Goal: Entertainment & Leisure: Consume media (video, audio)

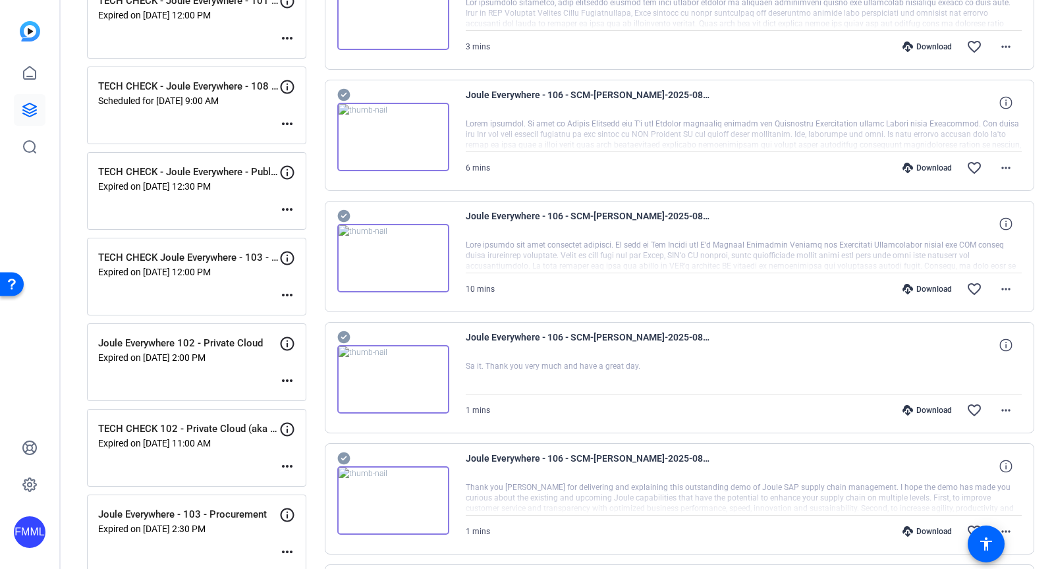
scroll to position [162, 0]
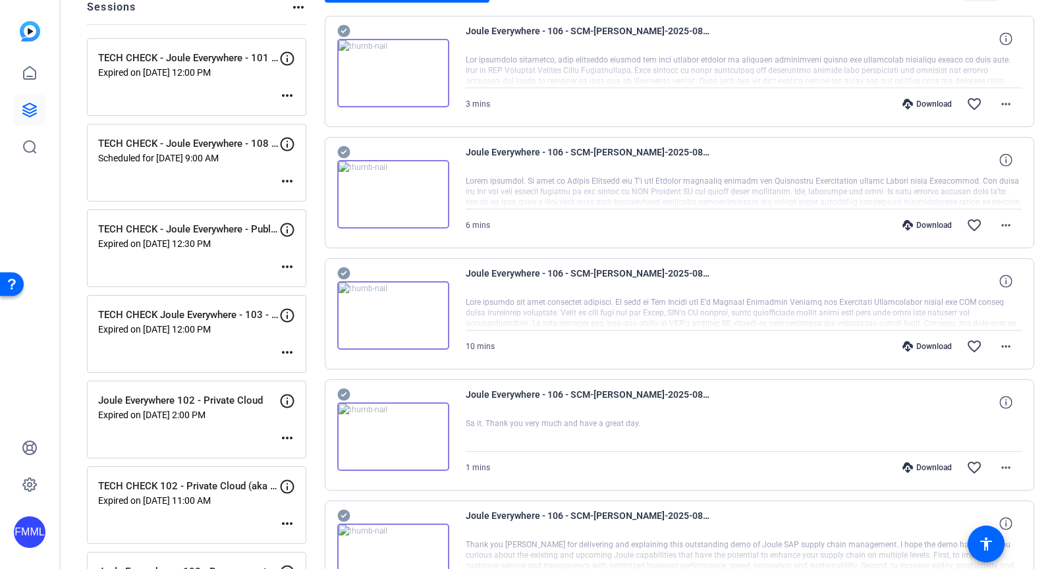
click at [374, 310] on img at bounding box center [393, 315] width 112 height 69
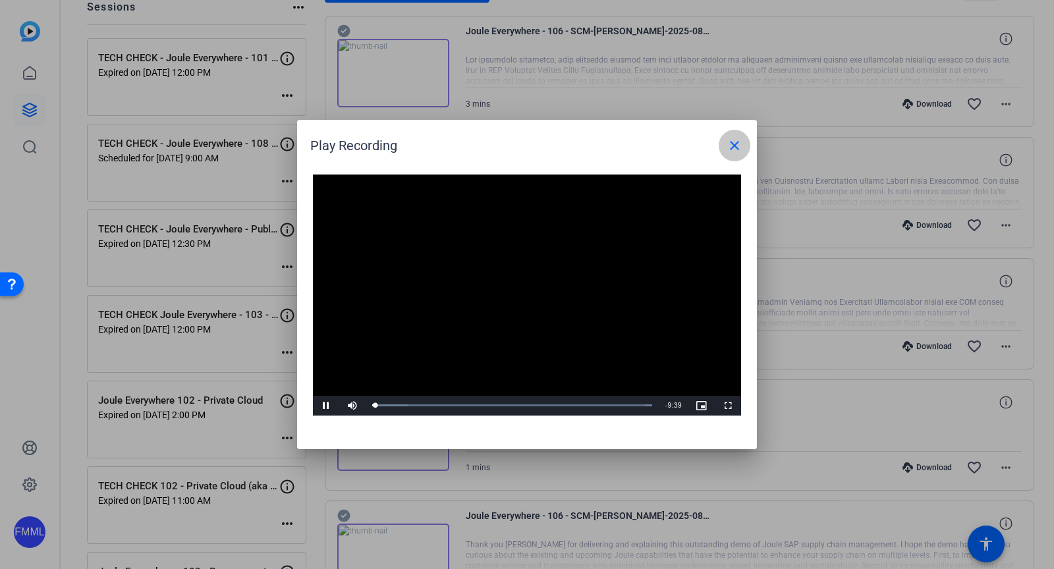
click at [737, 140] on mat-icon "close" at bounding box center [735, 146] width 16 height 16
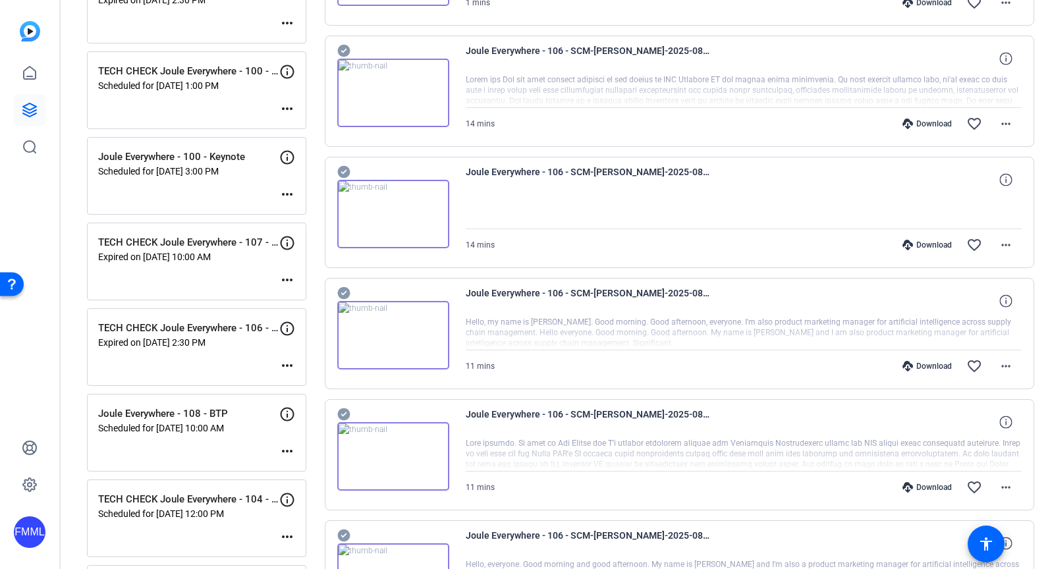
scroll to position [741, 0]
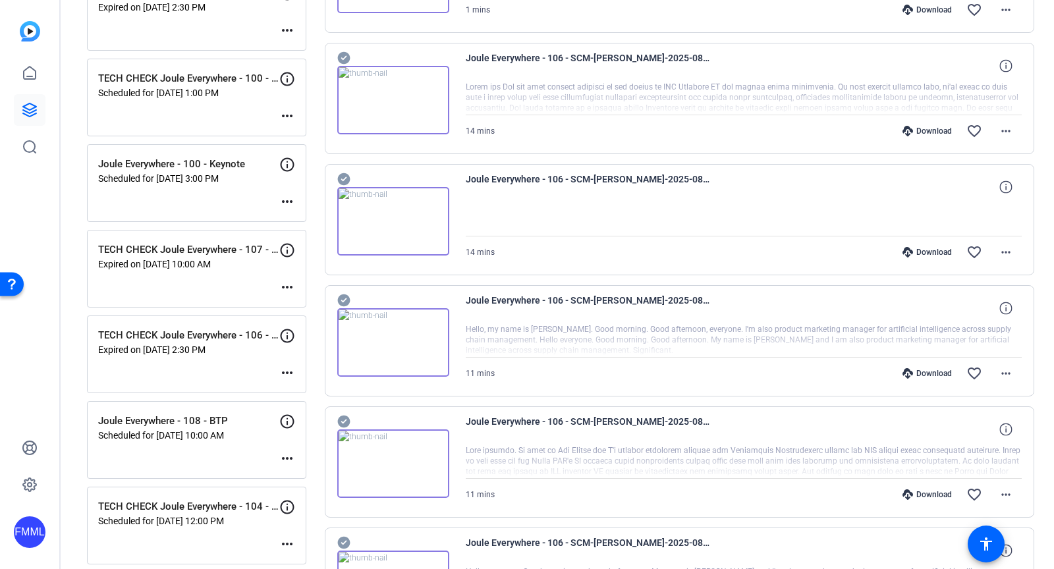
click at [473, 204] on div at bounding box center [744, 219] width 557 height 33
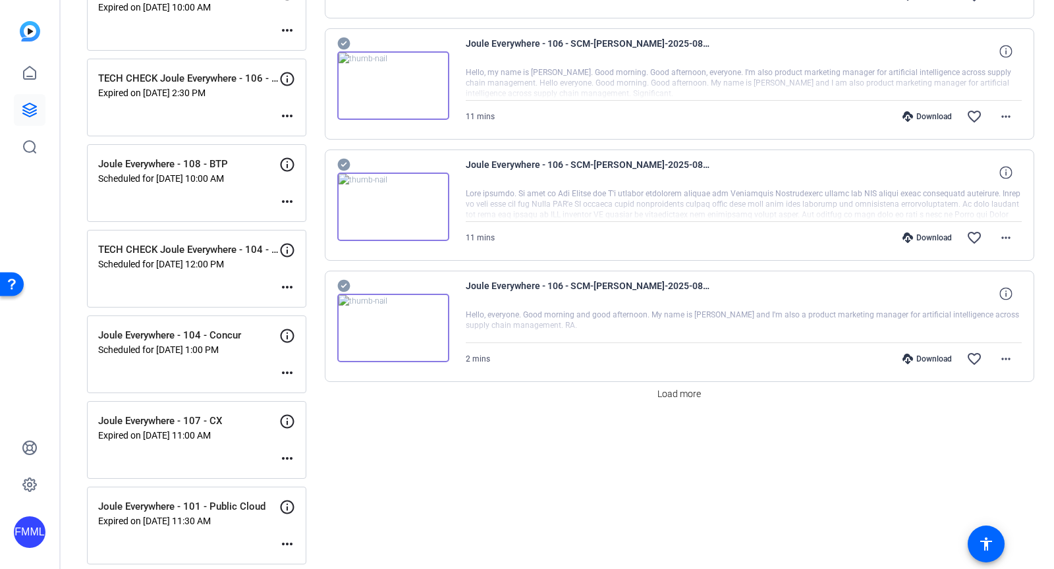
scroll to position [1091, 0]
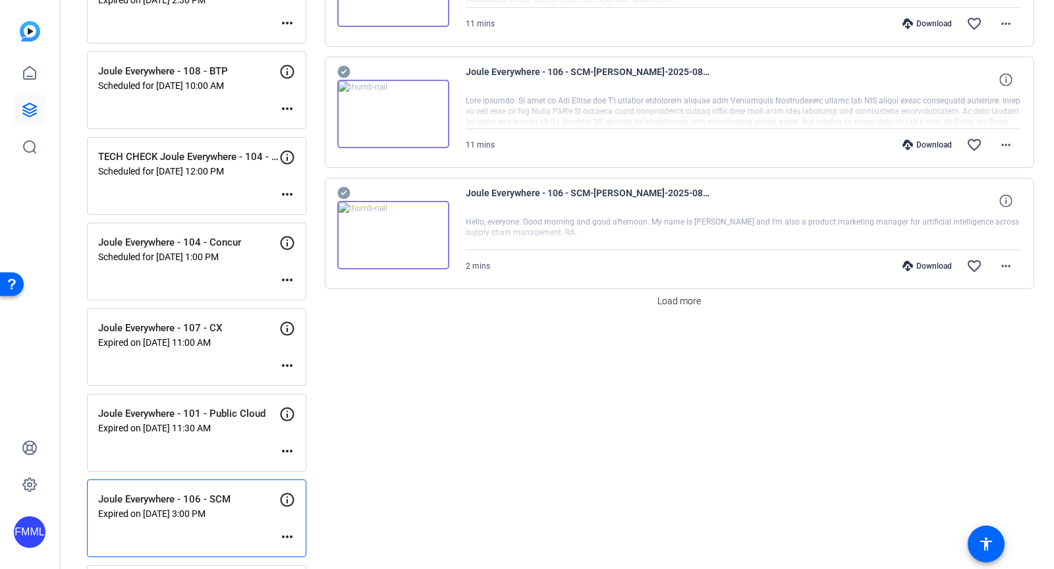
click at [432, 217] on img at bounding box center [393, 235] width 112 height 69
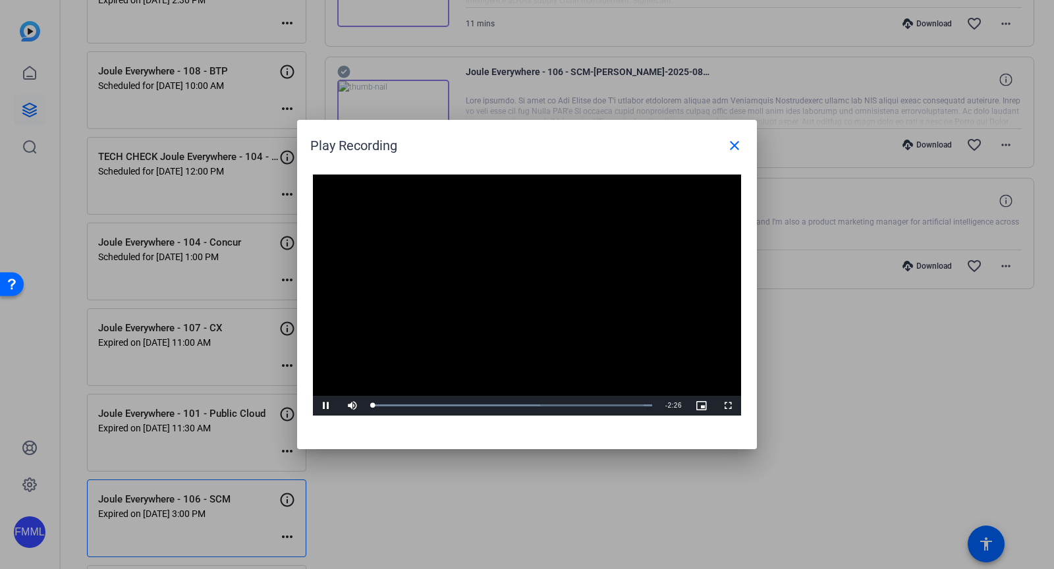
click at [513, 304] on video "Video Player" at bounding box center [527, 295] width 428 height 241
click at [450, 403] on div "Loaded : 100.00% 0:40 0:01" at bounding box center [512, 406] width 293 height 20
click at [529, 398] on div "Loaded : 100.00% 1:21 1:21" at bounding box center [512, 406] width 293 height 20
click at [570, 405] on div "Loaded : 100.00% 1:43 1:22" at bounding box center [512, 405] width 280 height 3
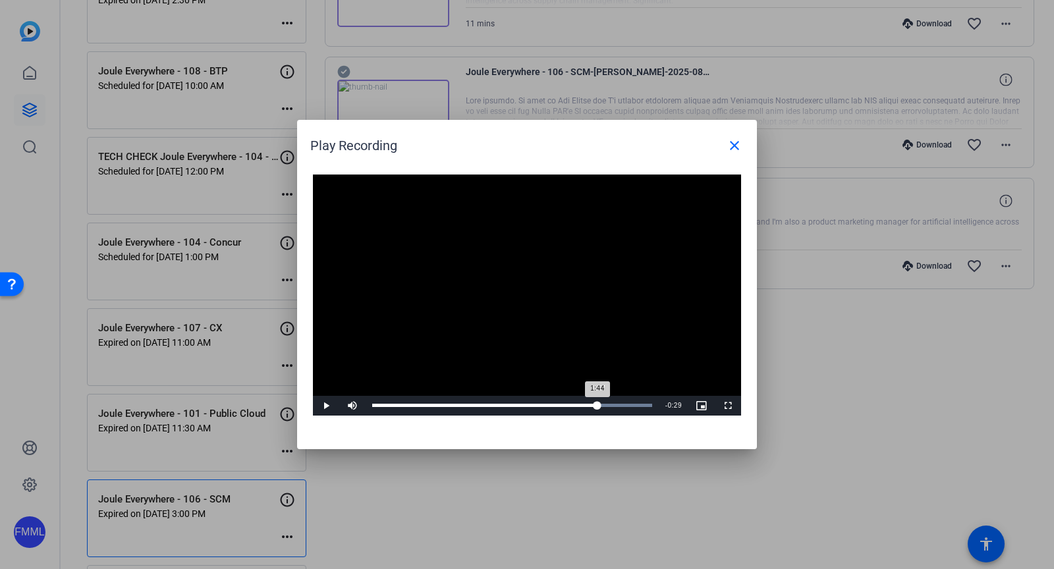
click at [597, 403] on div "Loaded : 100.00% 1:57 1:44" at bounding box center [512, 406] width 293 height 20
click at [620, 405] on div "Loaded : 100.00% 2:09 2:09" at bounding box center [512, 405] width 280 height 3
click at [644, 405] on div "Loaded : 100.00% 2:22 2:09" at bounding box center [512, 405] width 280 height 3
click at [558, 406] on div "Loaded : 100.00% 1:37 2:22" at bounding box center [512, 405] width 280 height 3
click at [494, 406] on div "Loaded : 100.00% 1:03 1:36" at bounding box center [512, 405] width 280 height 3
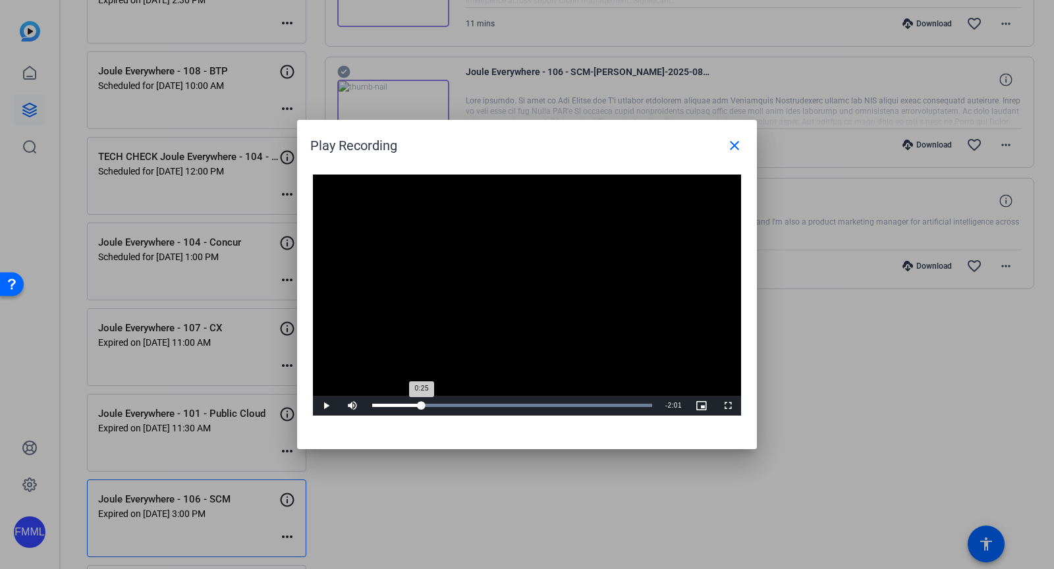
drag, startPoint x: 397, startPoint y: 402, endPoint x: 422, endPoint y: 399, distance: 25.8
click at [422, 399] on div "Loaded : 100.00% 0:25 0:25" at bounding box center [512, 406] width 293 height 20
click at [413, 401] on div "Loaded : 100.00% 0:21 0:21" at bounding box center [512, 406] width 293 height 20
click at [328, 406] on span "Video Player" at bounding box center [326, 406] width 26 height 0
drag, startPoint x: 730, startPoint y: 144, endPoint x: 670, endPoint y: 202, distance: 82.9
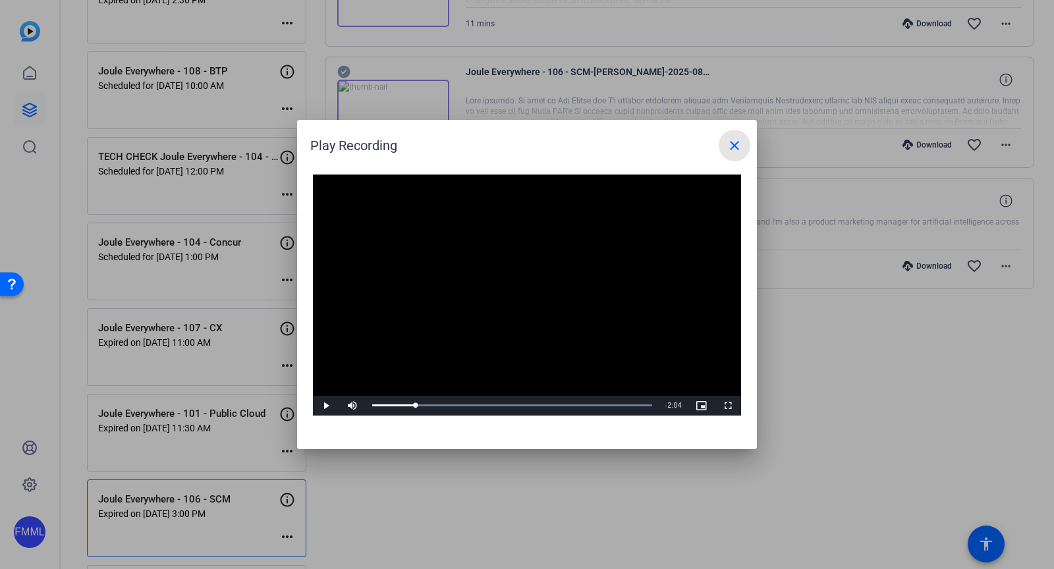
click at [730, 144] on mat-icon "close" at bounding box center [735, 146] width 16 height 16
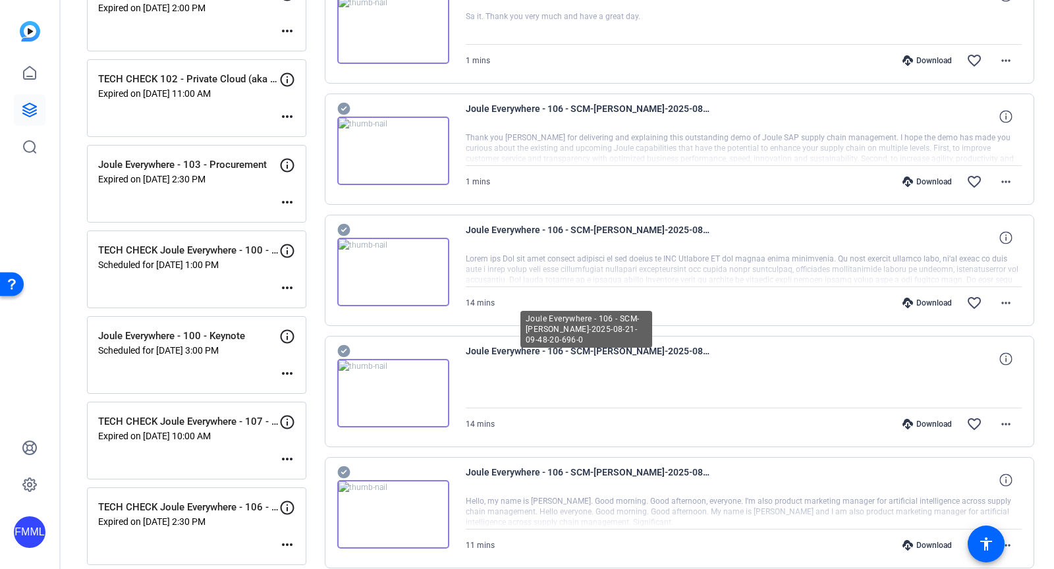
scroll to position [569, 0]
click at [915, 420] on div "Download" at bounding box center [927, 425] width 63 height 11
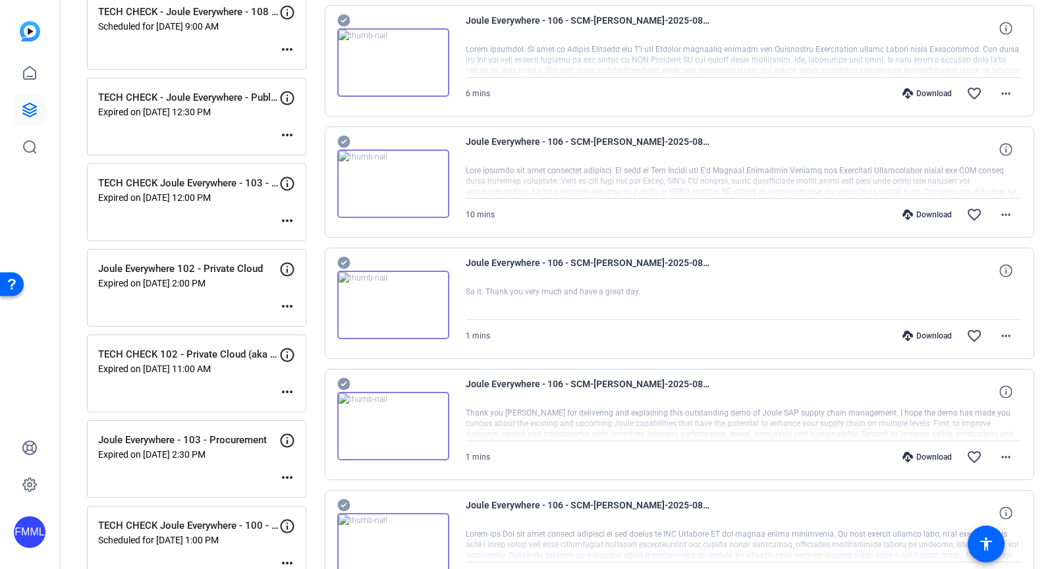
scroll to position [299, 0]
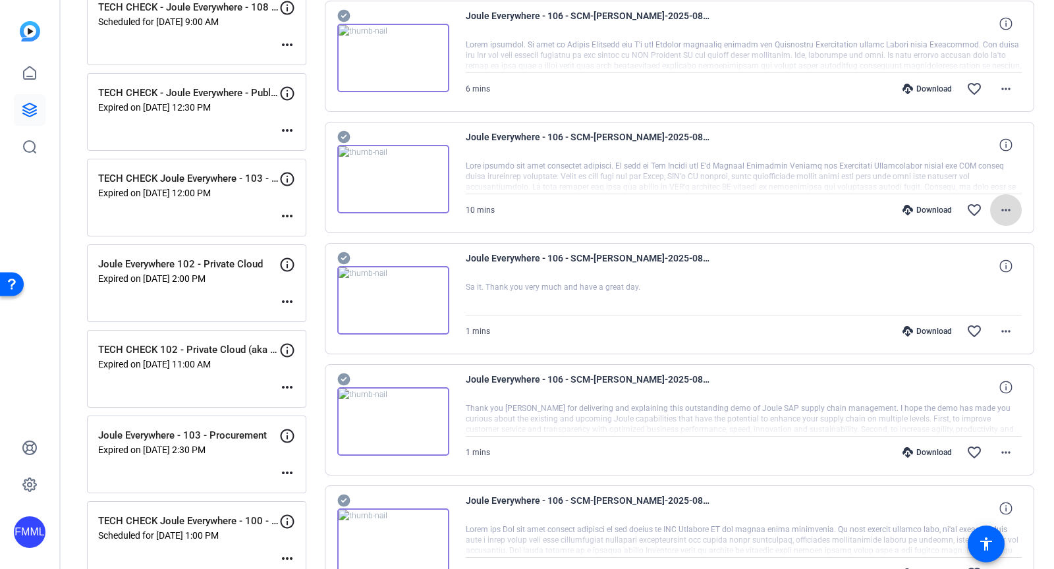
click at [1006, 207] on mat-icon "more_horiz" at bounding box center [1006, 210] width 16 height 16
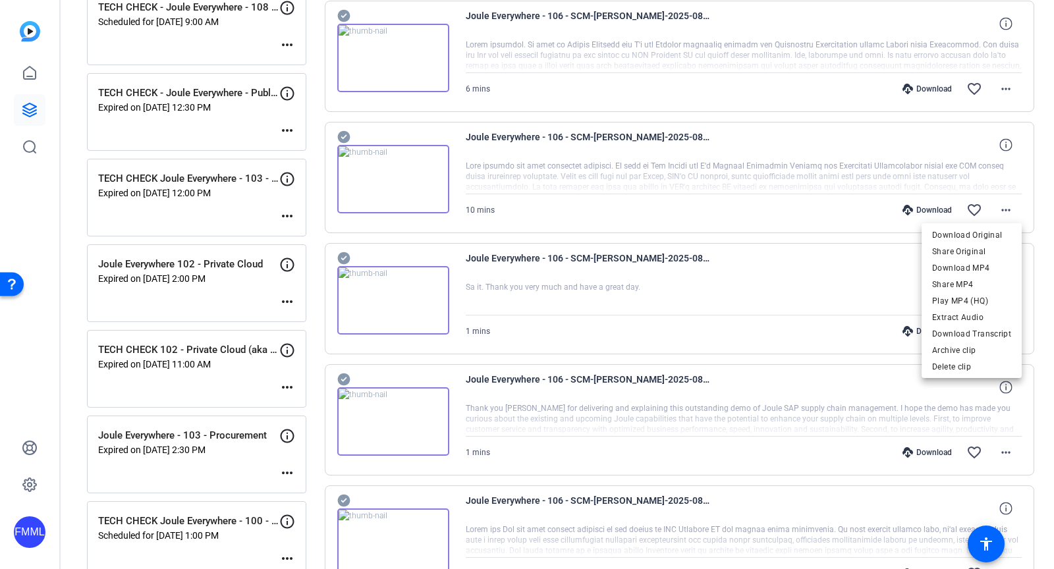
click at [797, 176] on div at bounding box center [527, 284] width 1054 height 569
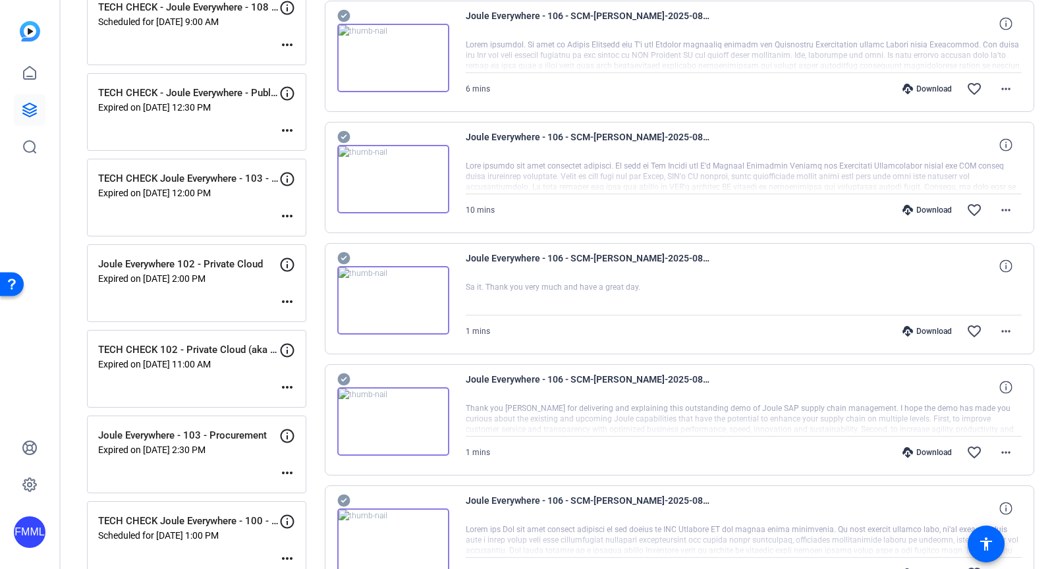
click at [805, 161] on div at bounding box center [744, 177] width 557 height 33
click at [1022, 138] on span at bounding box center [1006, 145] width 32 height 32
click at [1012, 142] on mat-icon "close" at bounding box center [1006, 145] width 16 height 16
click at [1012, 142] on icon at bounding box center [1006, 144] width 13 height 13
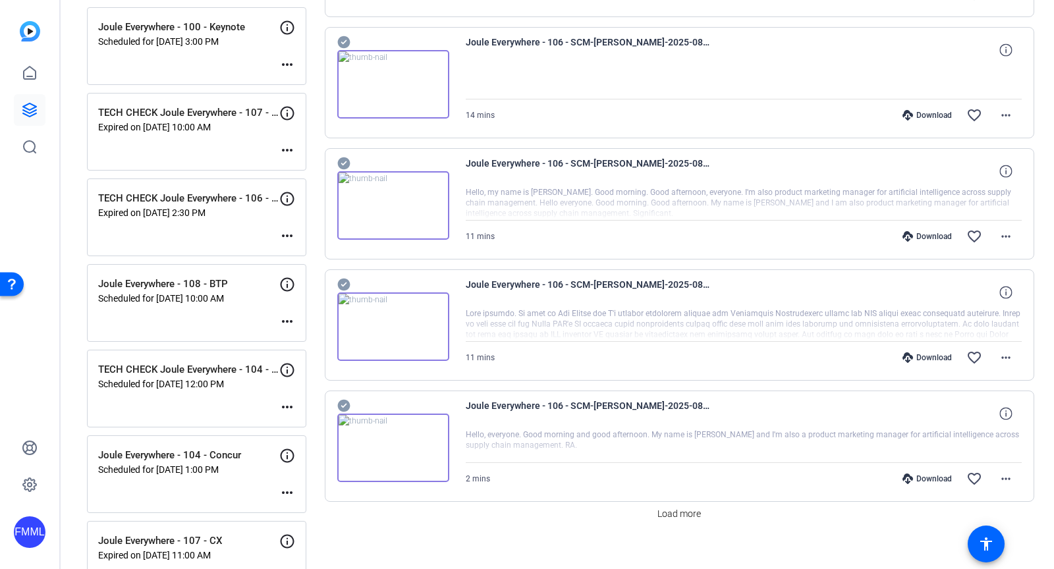
scroll to position [881, 0]
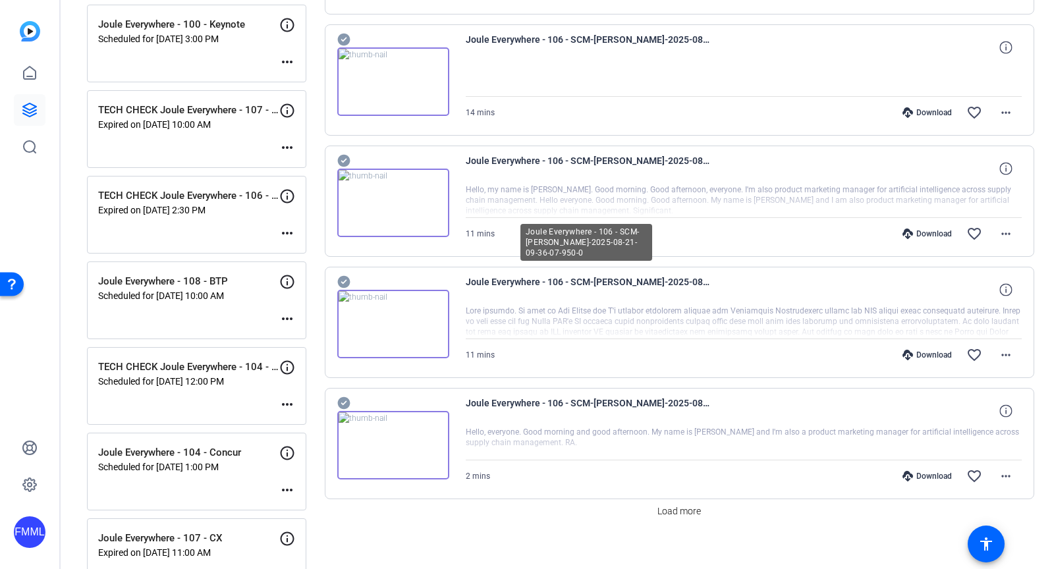
click at [500, 279] on span "Joule Everywhere - 106 - SCM-[PERSON_NAME]-2025-08-21-09-36-07-950-0" at bounding box center [588, 290] width 244 height 32
click at [438, 331] on img at bounding box center [393, 324] width 112 height 69
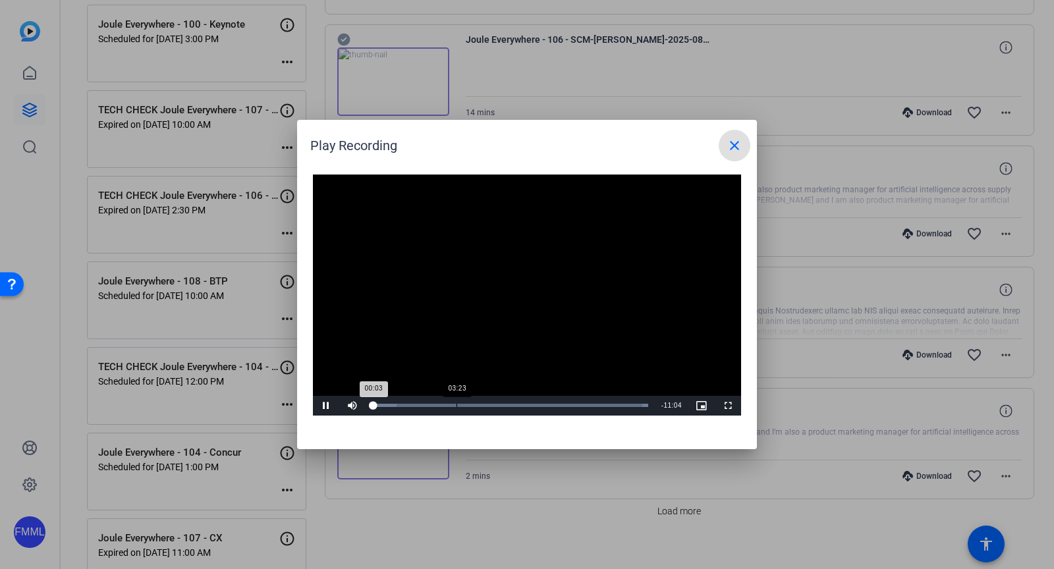
click at [459, 407] on div "Loaded : 100.00% 03:23 00:03" at bounding box center [510, 405] width 276 height 3
click at [515, 407] on div "05:40" at bounding box center [515, 405] width 1 height 3
click at [560, 407] on div "Loaded : 100.00% 07:29 07:29" at bounding box center [512, 406] width 293 height 20
click at [593, 406] on div "08:46" at bounding box center [593, 405] width 1 height 3
click at [619, 405] on div "Loaded : 100.00% 09:49 09:49" at bounding box center [512, 405] width 280 height 3
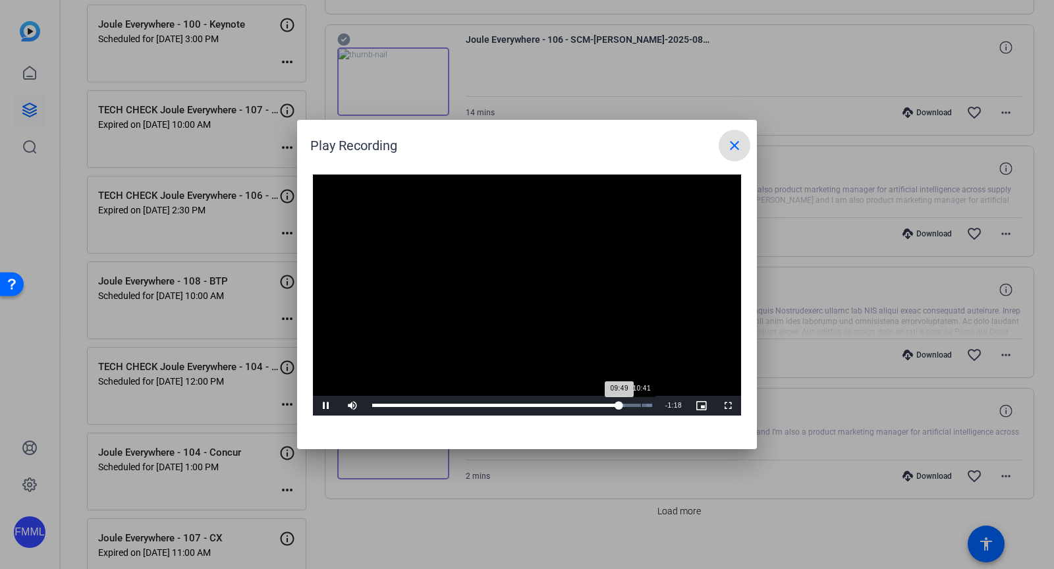
click at [641, 406] on div "Loaded : 100.00% 10:41 09:49" at bounding box center [512, 405] width 280 height 3
click at [389, 403] on div "Loaded : 100.00% 00:40 00:40" at bounding box center [510, 406] width 289 height 20
click at [326, 406] on span "Video Player" at bounding box center [326, 406] width 26 height 0
click at [740, 142] on mat-icon "close" at bounding box center [735, 146] width 16 height 16
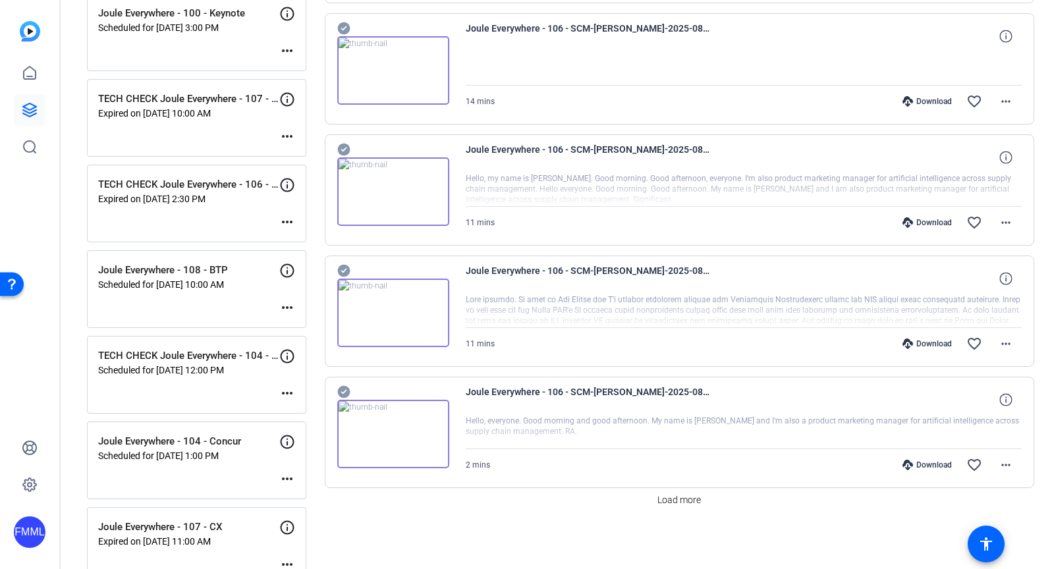
scroll to position [895, 0]
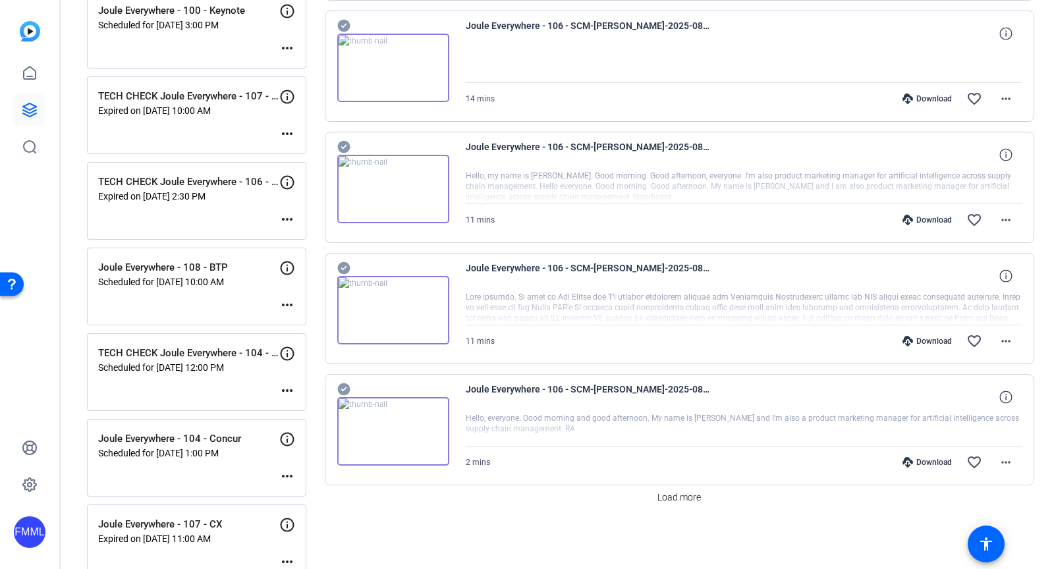
click at [400, 302] on img at bounding box center [393, 310] width 112 height 69
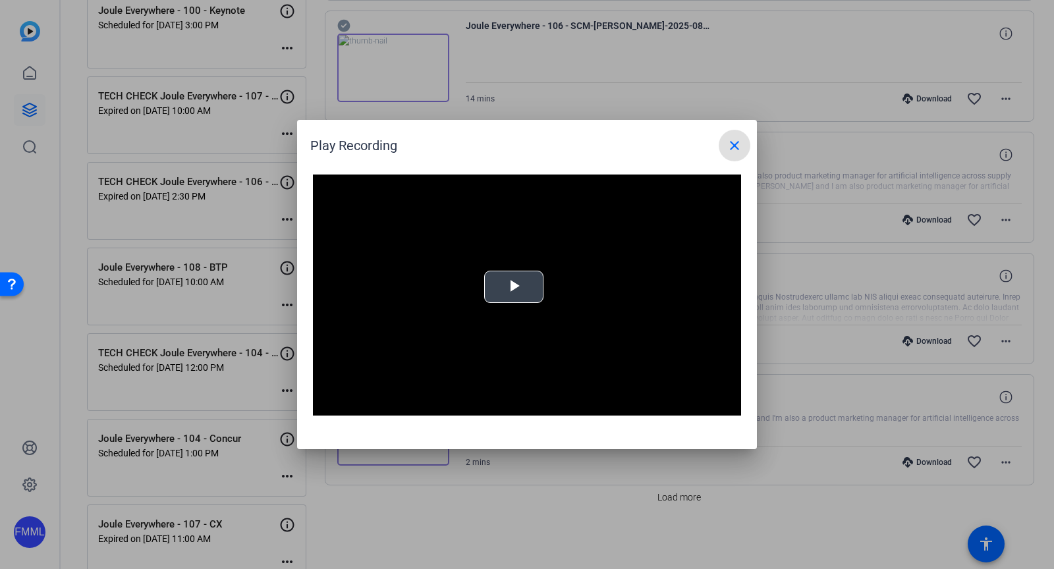
click at [514, 287] on span "Video Player" at bounding box center [514, 287] width 0 height 0
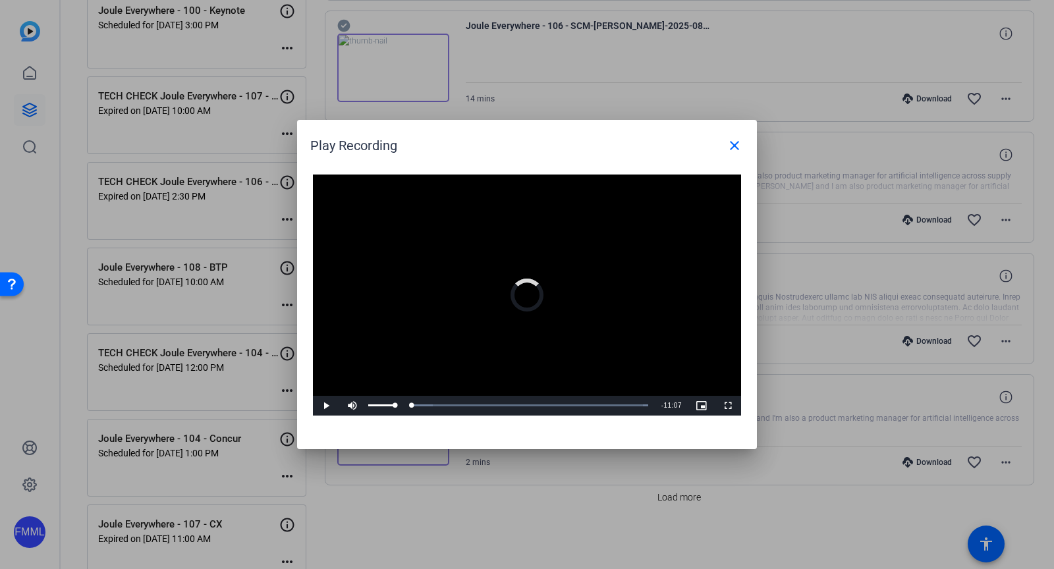
drag, startPoint x: 378, startPoint y: 403, endPoint x: 341, endPoint y: 403, distance: 36.2
click at [341, 403] on div "Play Mute 39% Current Time 0:00 / Duration 11:07 Loaded : 100.00% 00:00 00:00 S…" at bounding box center [527, 406] width 428 height 20
click at [735, 144] on mat-icon "close" at bounding box center [735, 146] width 16 height 16
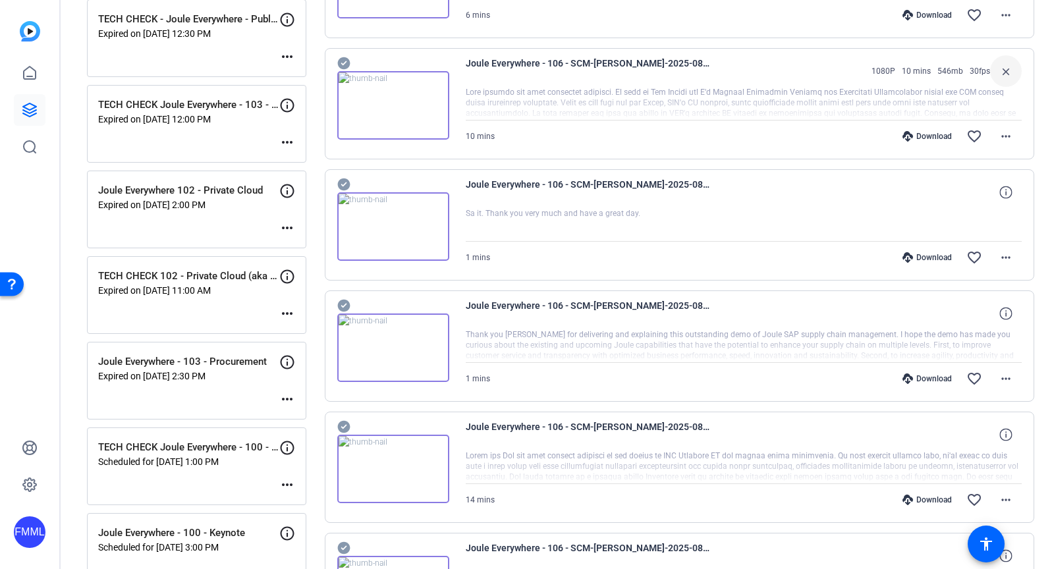
scroll to position [353, 0]
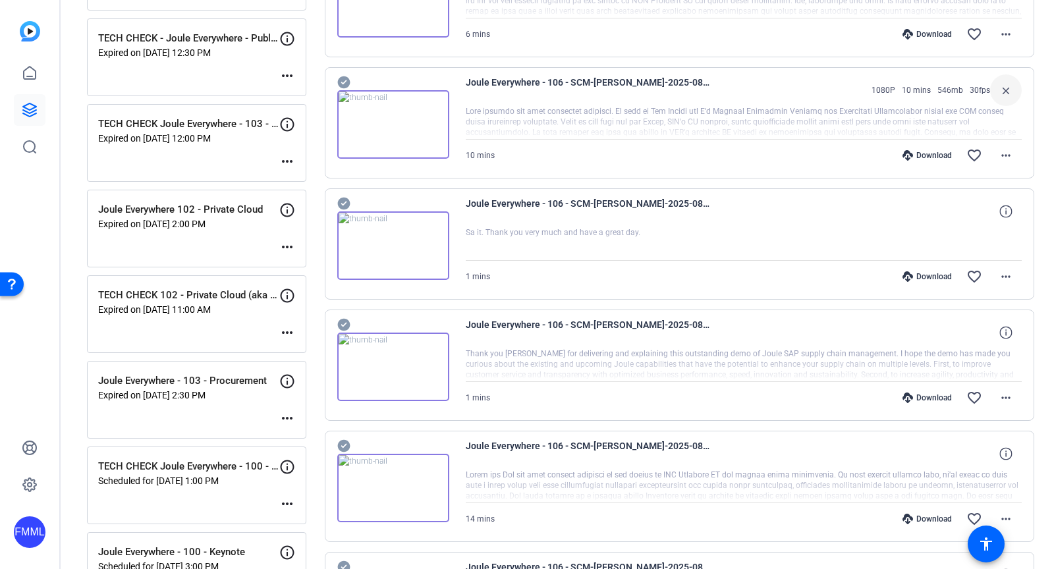
click at [420, 123] on img at bounding box center [393, 124] width 112 height 69
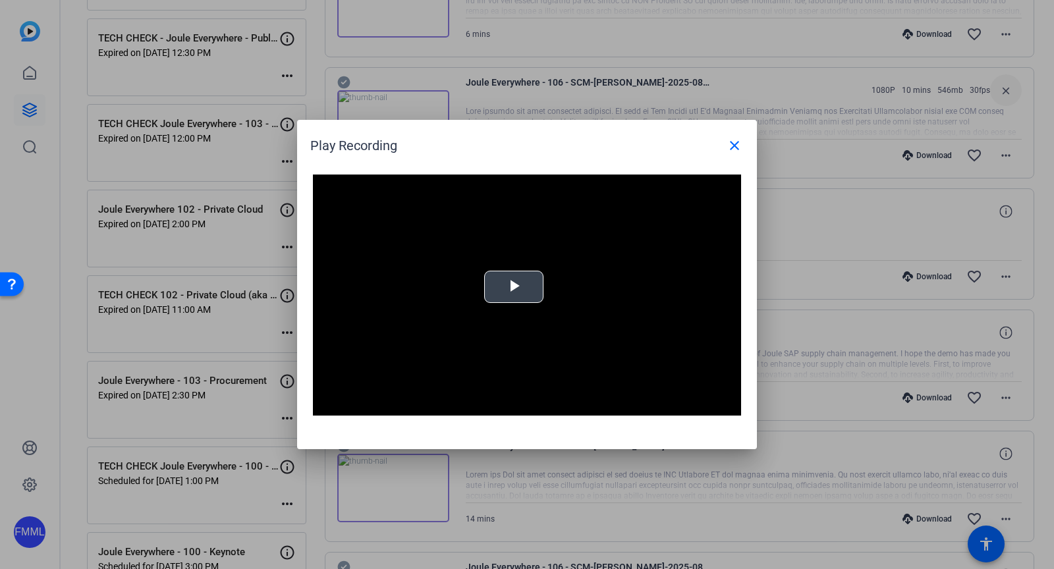
click at [517, 275] on div "Video Player is loading. Play Video Play Mute Current Time 0:00 / Duration 9:46…" at bounding box center [527, 295] width 428 height 241
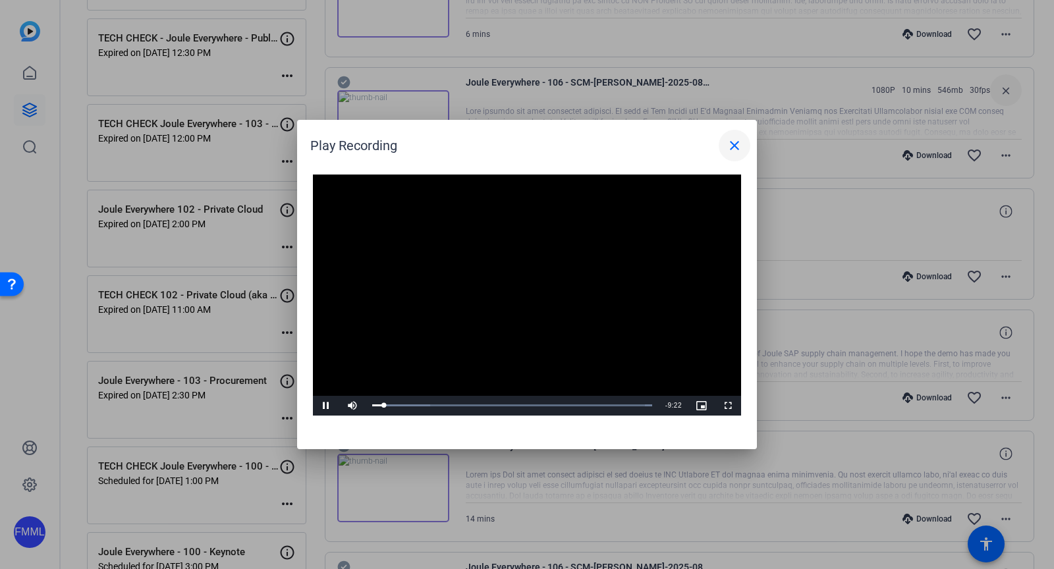
click at [733, 142] on mat-icon "close" at bounding box center [735, 146] width 16 height 16
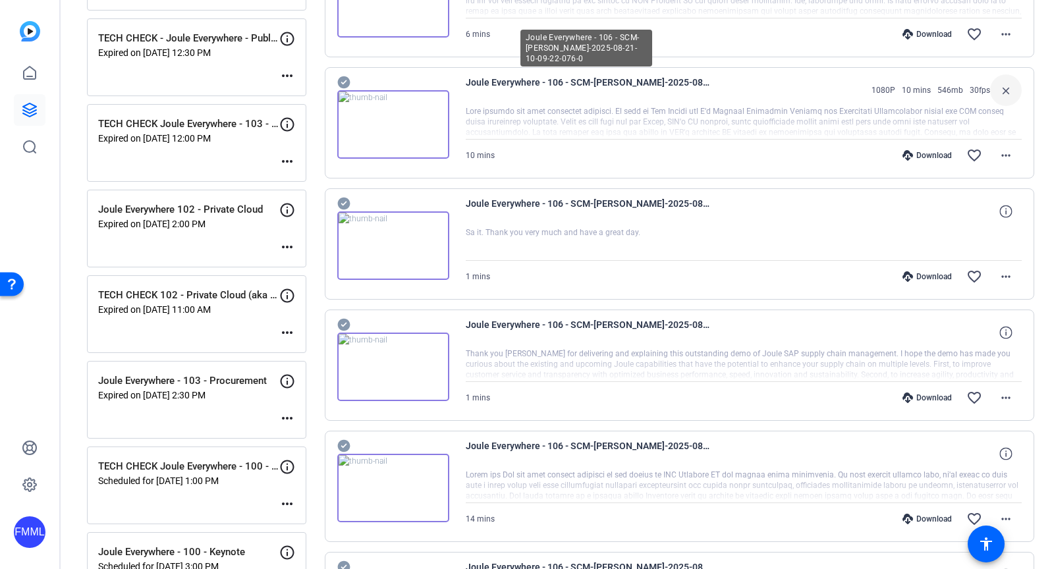
click at [683, 81] on span "Joule Everywhere - 106 - SCM-[PERSON_NAME]-2025-08-21-10-09-22-076-0" at bounding box center [588, 90] width 244 height 32
click at [536, 76] on span "Joule Everywhere - 106 - SCM-[PERSON_NAME]-2025-08-21-10-09-22-076-0" at bounding box center [588, 90] width 244 height 32
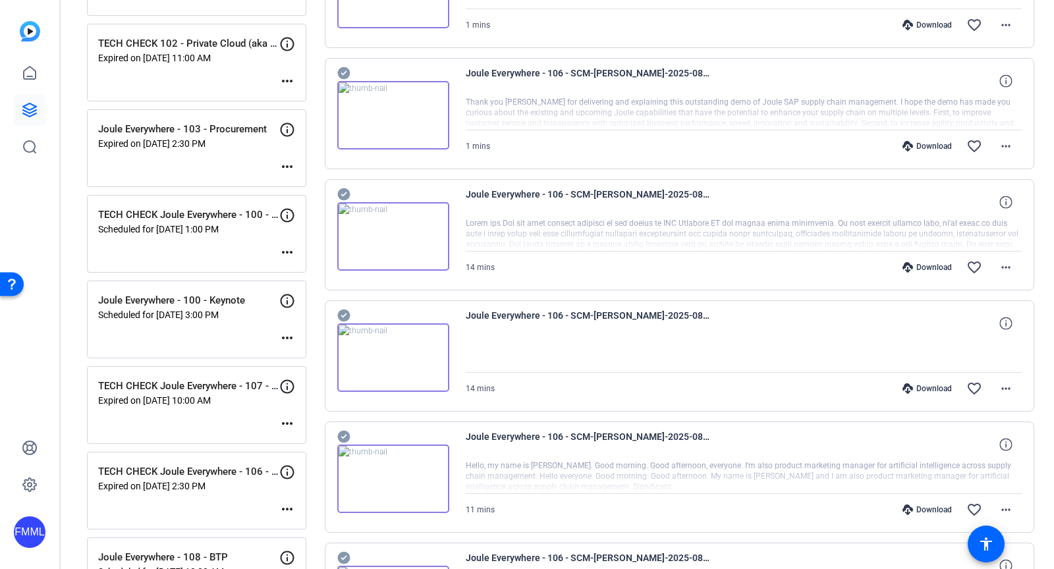
scroll to position [687, 0]
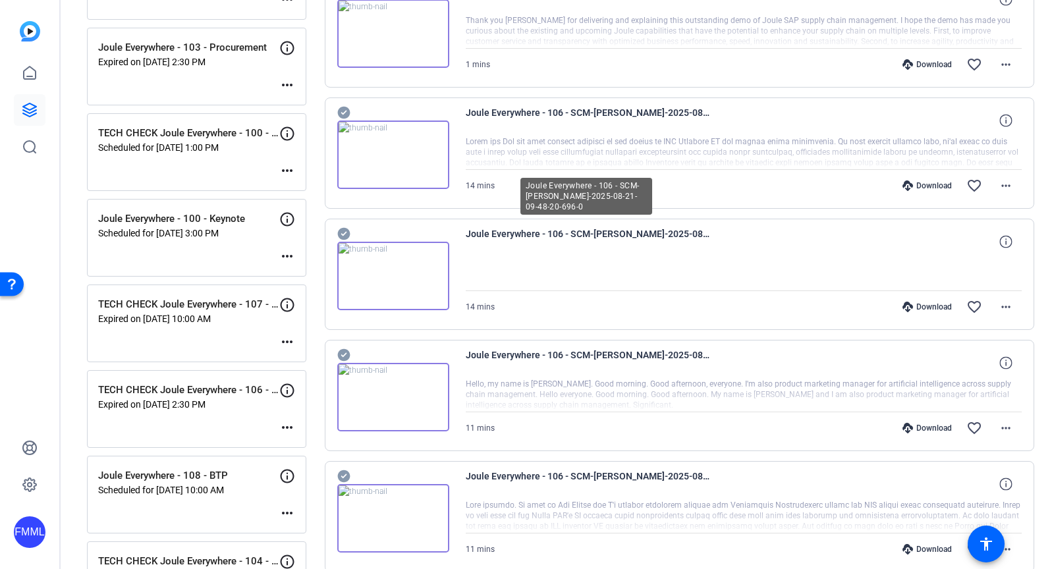
click at [483, 226] on span "Joule Everywhere - 106 - SCM-[PERSON_NAME]-2025-08-21-09-48-20-696-0" at bounding box center [588, 242] width 244 height 32
click at [423, 273] on img at bounding box center [393, 276] width 112 height 69
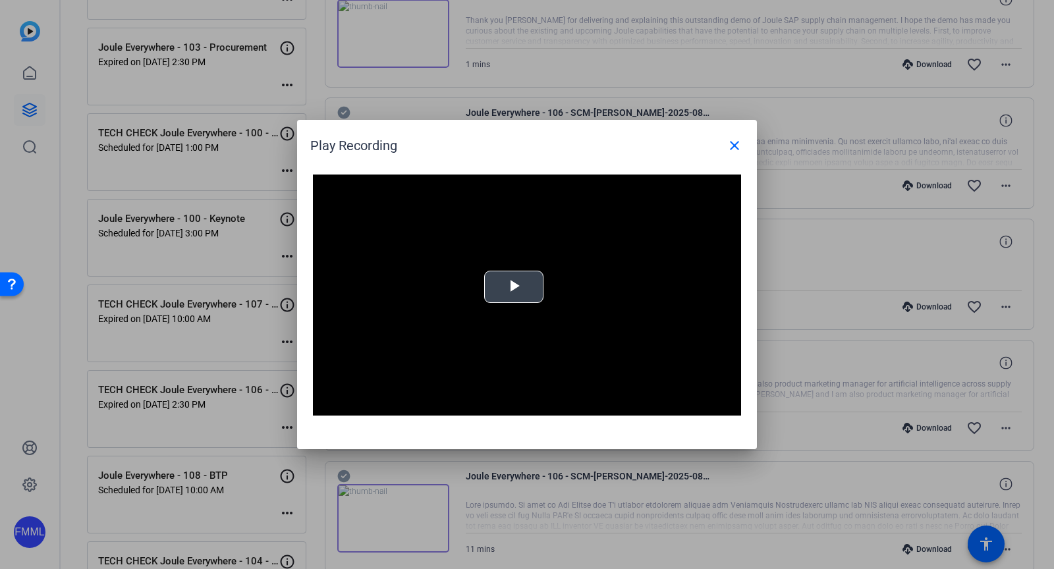
click at [505, 314] on video "Video Player" at bounding box center [527, 295] width 428 height 241
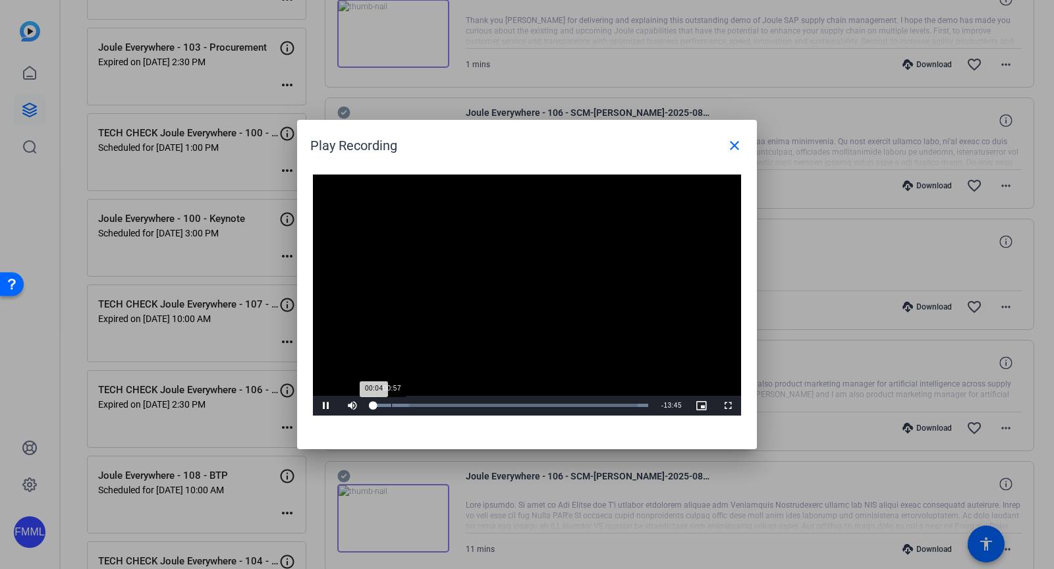
click at [392, 406] on div "00:57" at bounding box center [391, 405] width 1 height 3
click at [458, 407] on div "Loaded : 100.00% 04:19 04:19" at bounding box center [512, 405] width 280 height 3
click at [743, 145] on span at bounding box center [735, 146] width 32 height 32
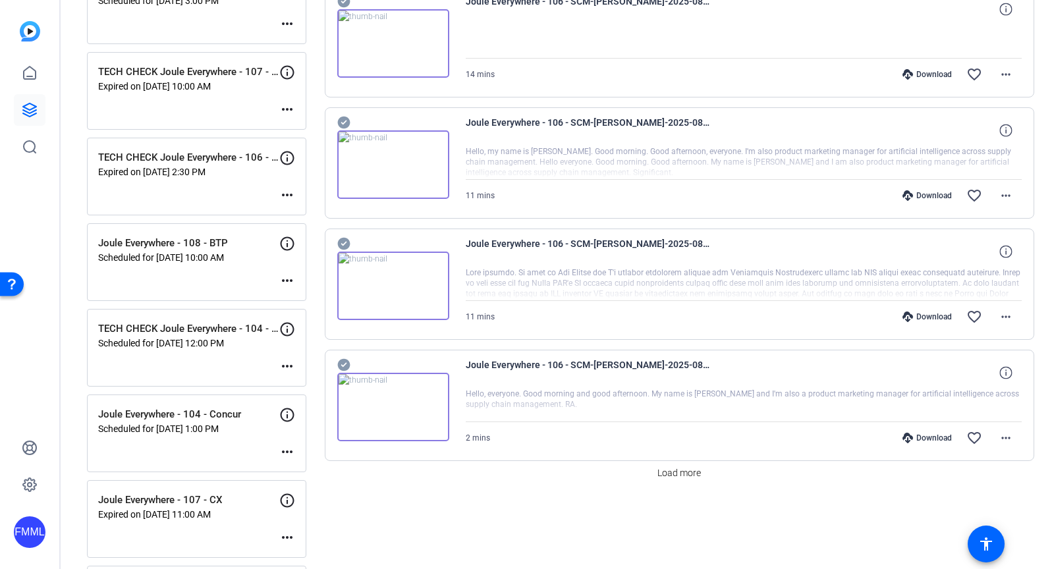
scroll to position [982, 0]
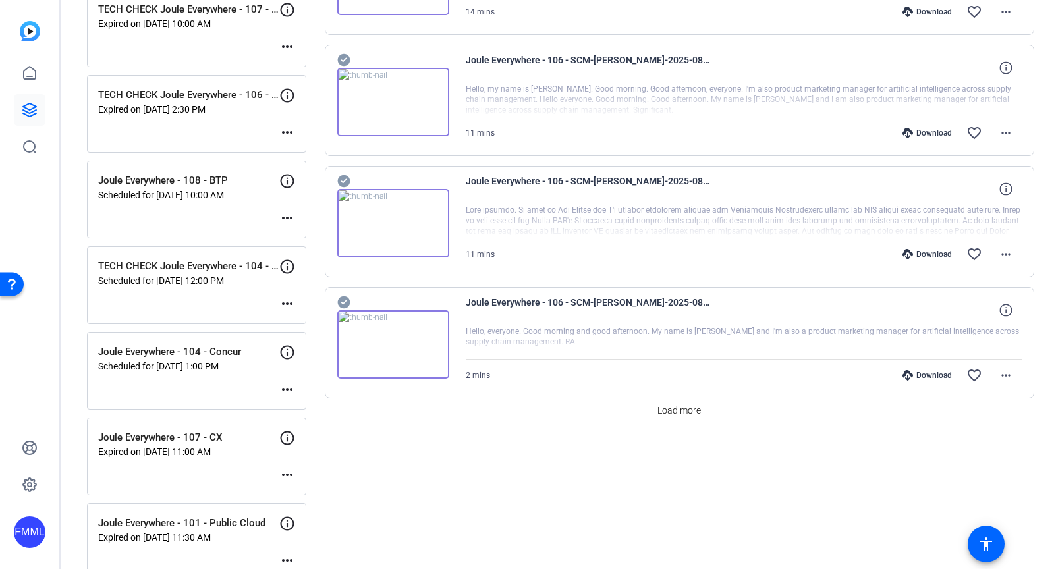
click at [418, 204] on img at bounding box center [393, 223] width 112 height 69
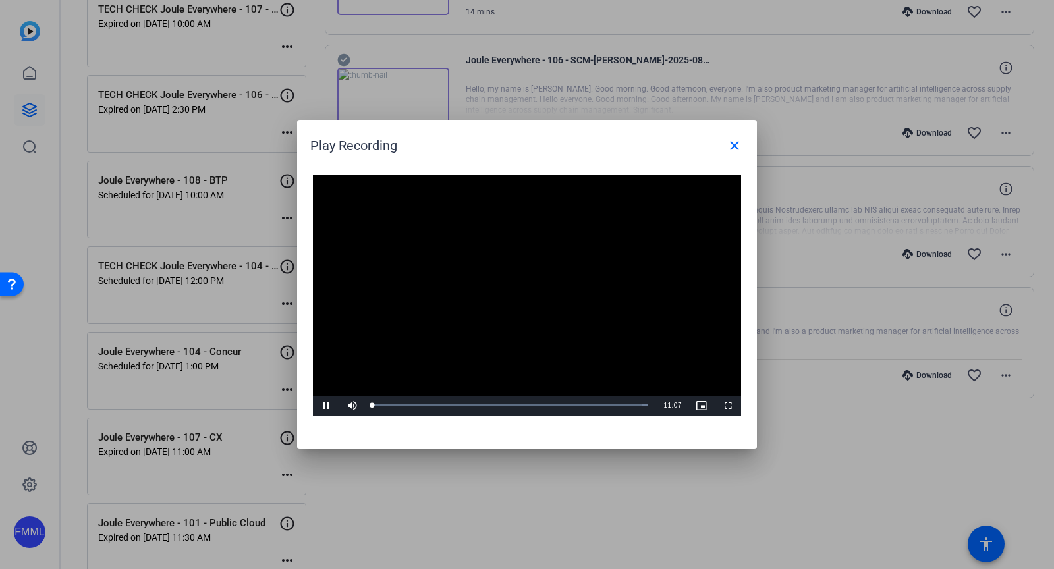
click at [525, 274] on video "Video Player" at bounding box center [527, 295] width 428 height 241
click at [322, 406] on span "Video Player" at bounding box center [326, 406] width 26 height 0
click at [451, 405] on div "Loaded : 100.00% 03:12 03:12" at bounding box center [512, 405] width 280 height 3
click at [540, 403] on div "Loaded : 100.00% 06:42 06:42" at bounding box center [512, 406] width 293 height 20
click at [595, 403] on div "Loaded : 100.00% 08:52 08:52" at bounding box center [512, 406] width 293 height 20
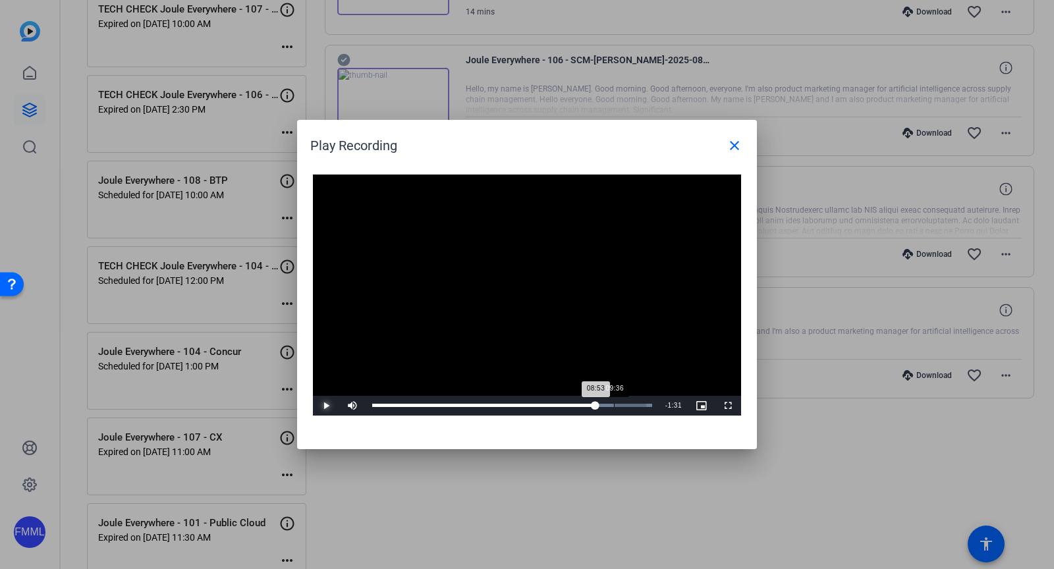
click at [614, 401] on div "Loaded : 100.00% 09:36 08:53" at bounding box center [512, 406] width 293 height 20
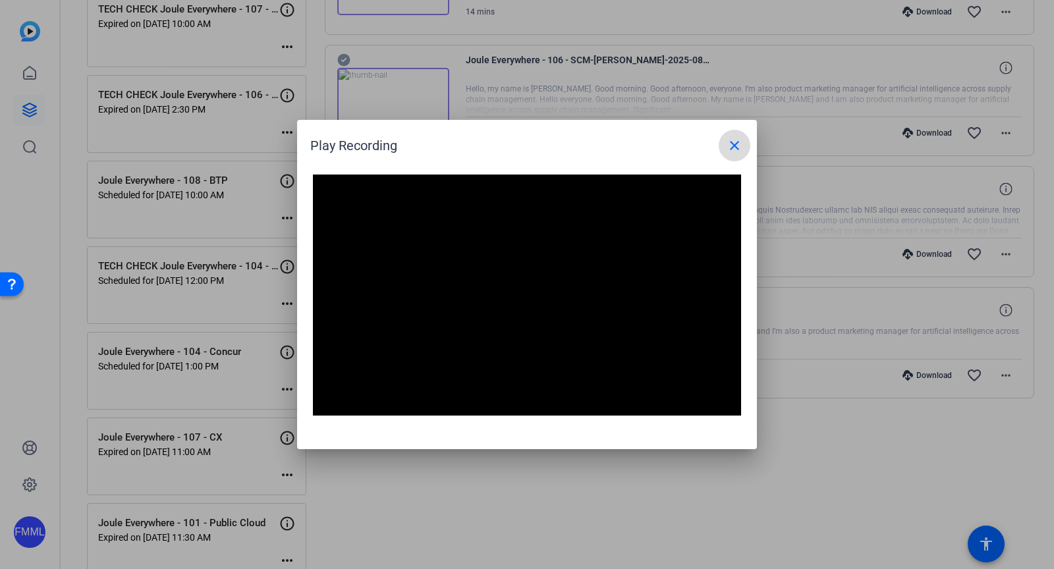
click at [738, 144] on mat-icon "close" at bounding box center [735, 146] width 16 height 16
